Goal: Transaction & Acquisition: Purchase product/service

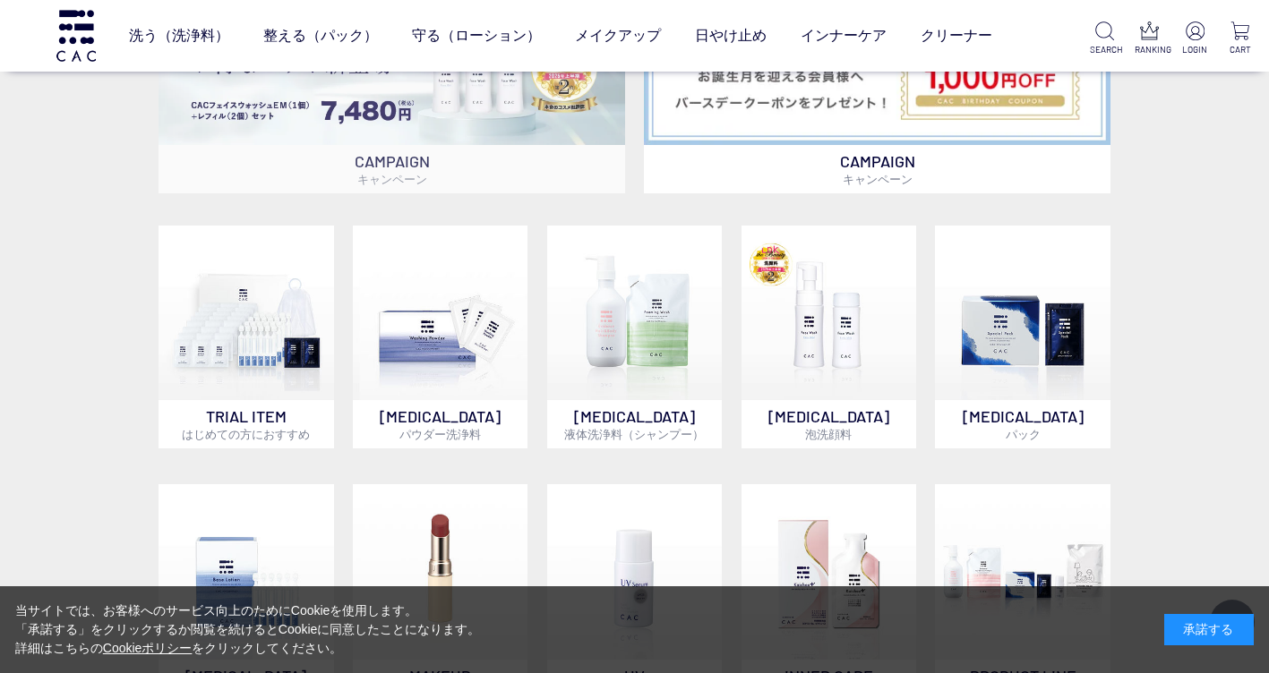
scroll to position [1254, 0]
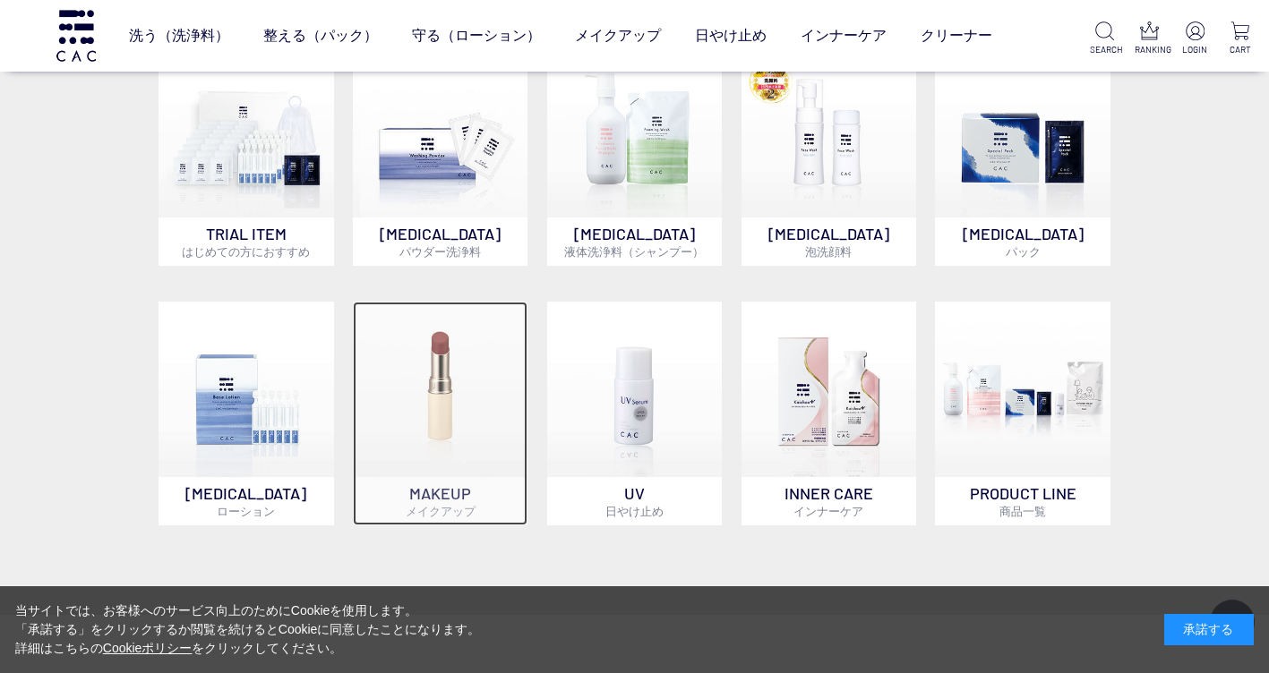
click at [447, 511] on span "メイクアップ" at bounding box center [441, 511] width 70 height 14
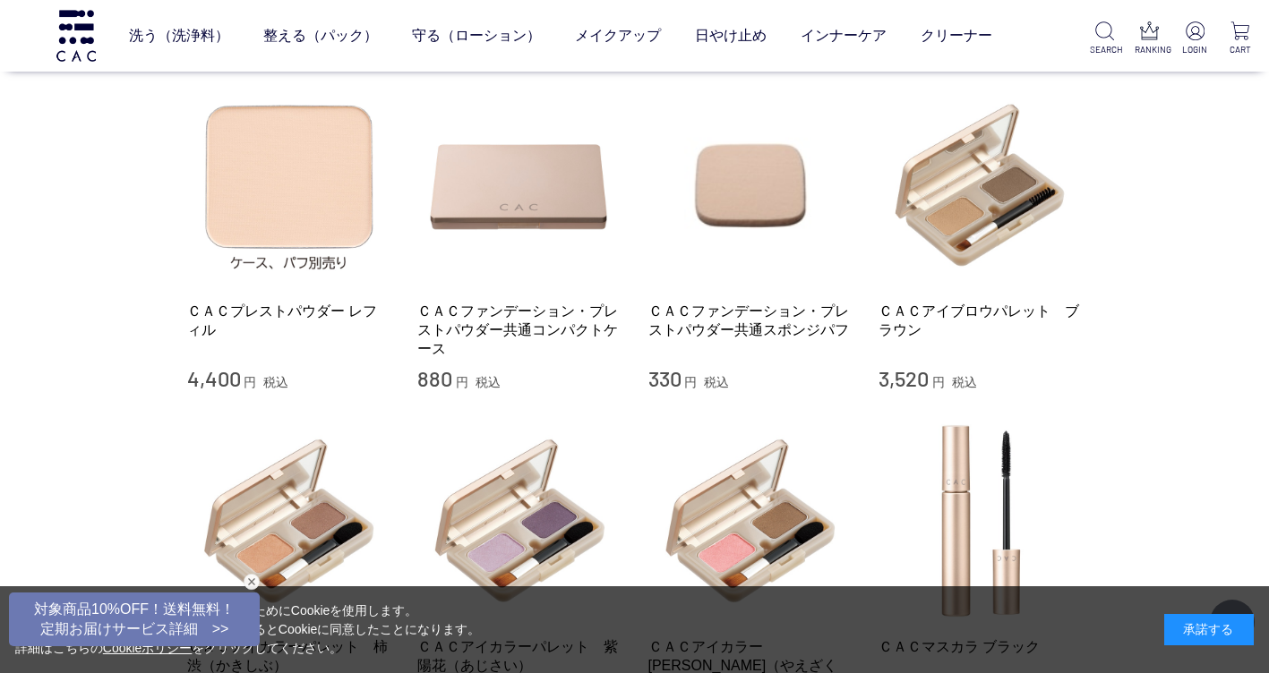
scroll to position [1075, 0]
